Goal: Transaction & Acquisition: Purchase product/service

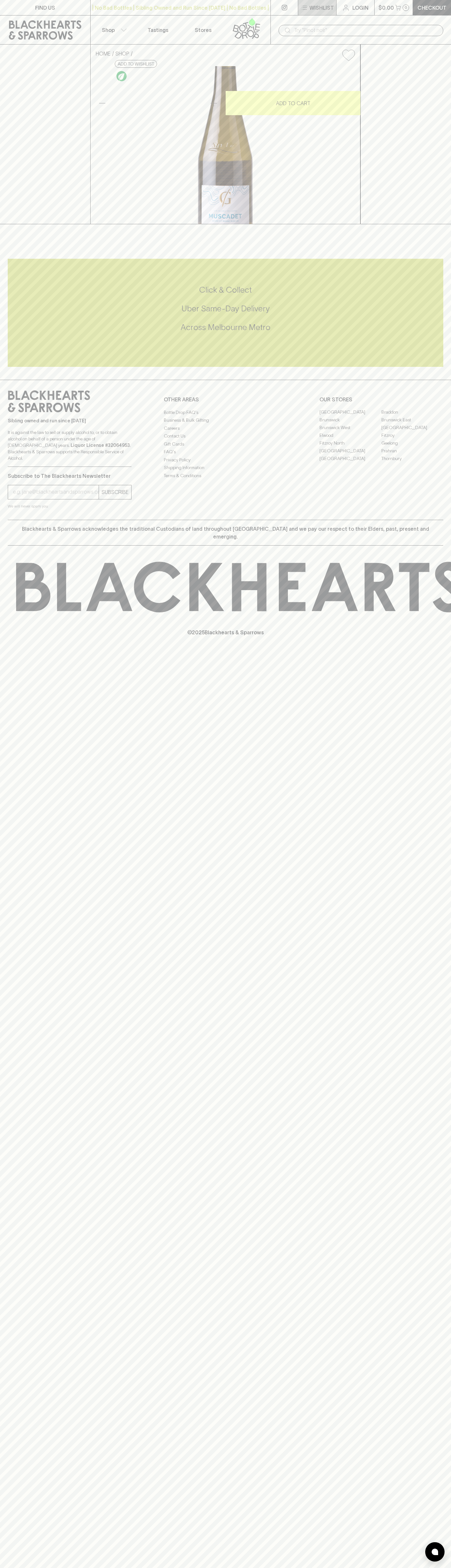
click at [298, 4] on button "Wishlist" at bounding box center [318, 8] width 38 height 15
click at [438, 1568] on html "FIND US | No Bad Bottles | Sibling Owned and Run Since [DATE] | No Bad Bottles …" at bounding box center [225, 784] width 451 height 1568
click at [34, 1568] on html "FIND US | No Bad Bottles | Sibling Owned and Run Since [DATE] | No Bad Bottles …" at bounding box center [225, 784] width 451 height 1568
click at [31, 1532] on div at bounding box center [225, 784] width 451 height 1568
